Goal: Task Accomplishment & Management: Use online tool/utility

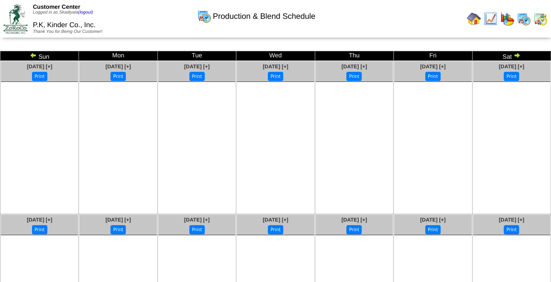
click at [34, 57] on img at bounding box center [33, 55] width 7 height 7
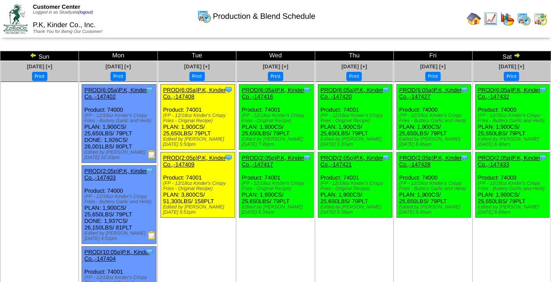
click at [473, 20] on img at bounding box center [474, 19] width 14 height 14
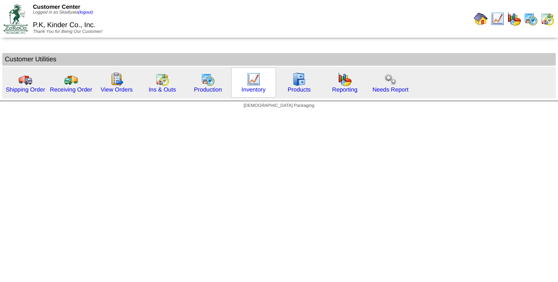
click at [249, 81] on img at bounding box center [253, 79] width 14 height 14
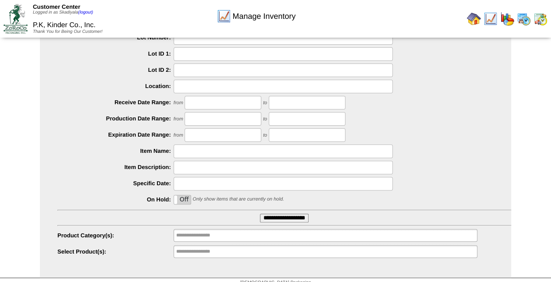
scroll to position [65, 0]
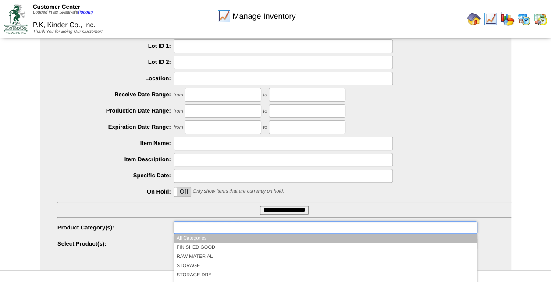
click at [231, 228] on input "text" at bounding box center [204, 227] width 56 height 11
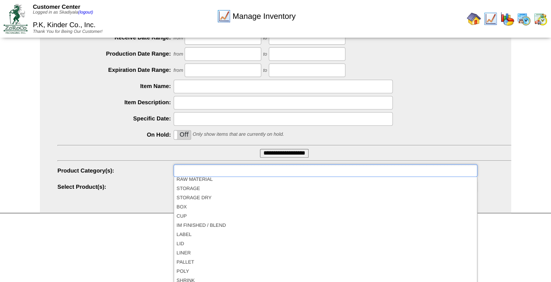
scroll to position [22, 0]
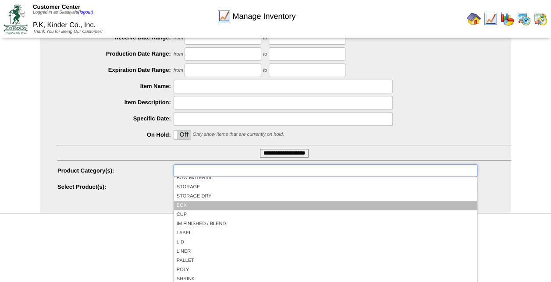
click at [268, 204] on li "BOX" at bounding box center [325, 205] width 303 height 9
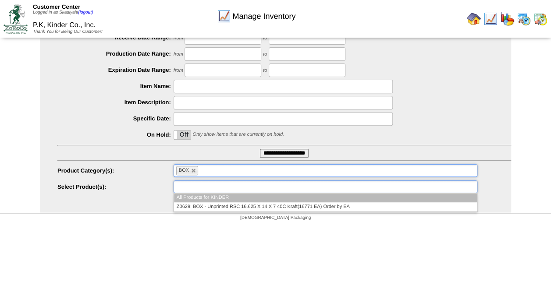
click at [250, 188] on ul at bounding box center [326, 187] width 304 height 13
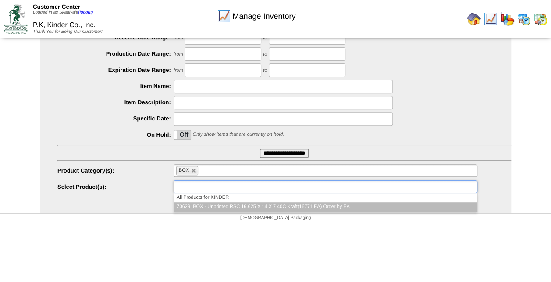
click at [253, 206] on li "Z0629: BOX - Unprinted RSC 16.625 X 14 X 7 40C Kraft(16771 EA) Order by EA" at bounding box center [325, 207] width 303 height 9
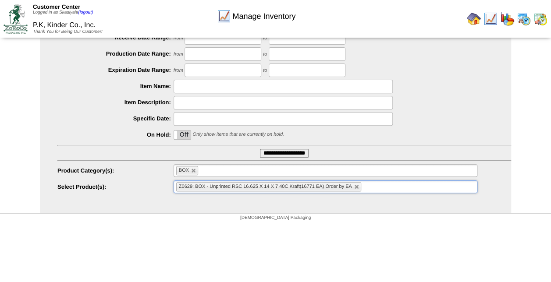
click at [330, 225] on html "Customer Center Logged in as Skadiyala (logout) P.K, Kinder Co., Inc. Thank You…" at bounding box center [275, 51] width 551 height 347
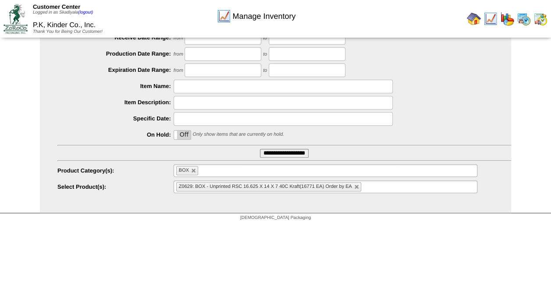
click at [352, 24] on div "Manage Inventory" at bounding box center [256, 13] width 315 height 24
click at [280, 151] on input "**********" at bounding box center [284, 153] width 49 height 9
